Goal: Find specific page/section: Find specific page/section

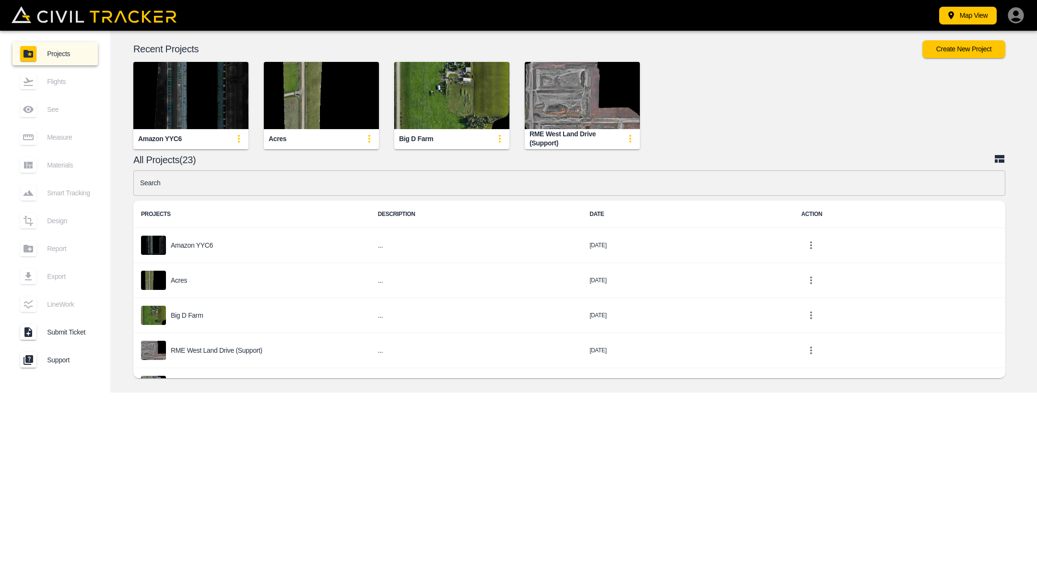
click at [591, 114] on img "button" at bounding box center [582, 95] width 115 height 67
